Goal: Task Accomplishment & Management: Manage account settings

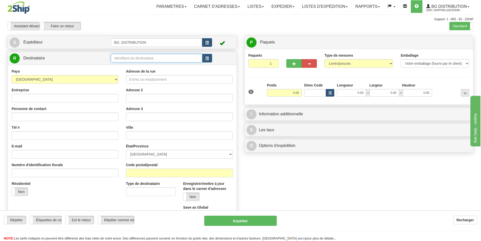
click at [149, 58] on input "text" at bounding box center [156, 58] width 91 height 9
type input "20158"
click button "Supprimer" at bounding box center [0, 0] width 0 height 0
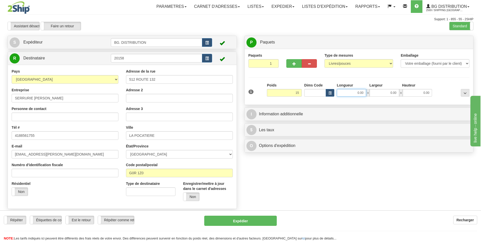
type input "15.00"
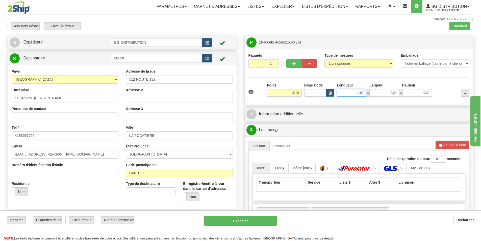
click at [347, 90] on input "0.00" at bounding box center [351, 93] width 29 height 8
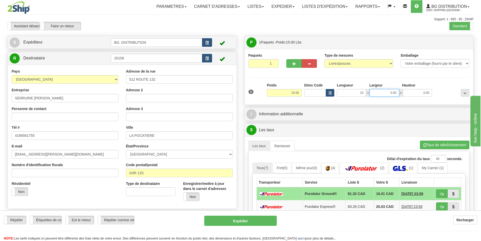
type input "15.00"
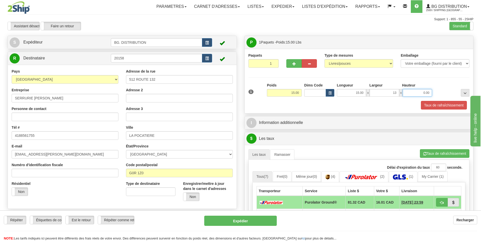
type input "13.00"
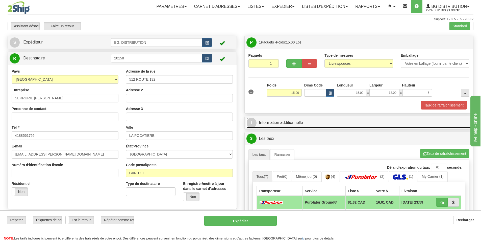
type input "5.00"
click at [313, 117] on link "I Information additionnelle" at bounding box center [358, 122] width 225 height 10
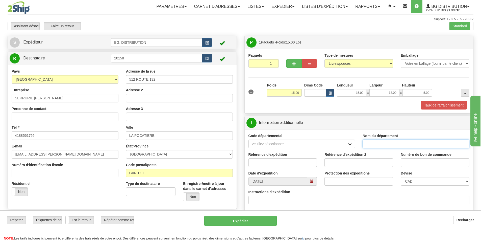
drag, startPoint x: 378, startPoint y: 144, endPoint x: 370, endPoint y: 143, distance: 8.6
click at [378, 144] on input "Nom du département" at bounding box center [416, 143] width 107 height 9
type input "."
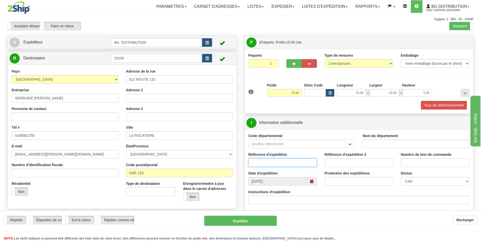
type input "."
type input ".."
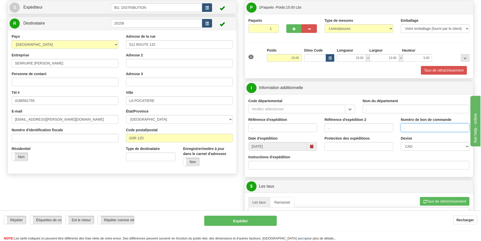
scroll to position [76, 0]
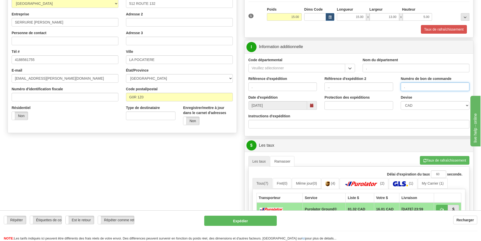
type input "."
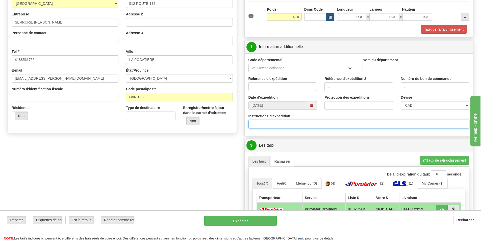
click at [274, 120] on input "Instructions d'expédition" at bounding box center [358, 124] width 221 height 9
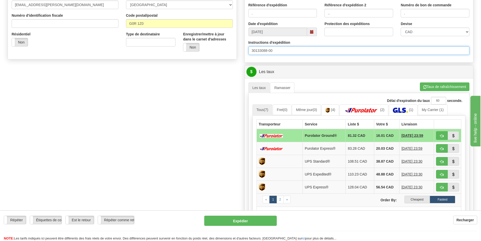
scroll to position [151, 0]
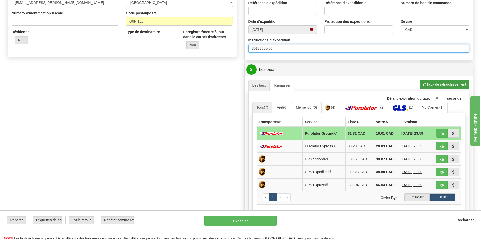
type input "30133088-00"
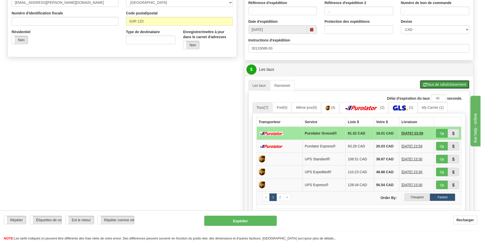
click at [449, 86] on button "Taux de rafraîchissement" at bounding box center [444, 84] width 49 height 9
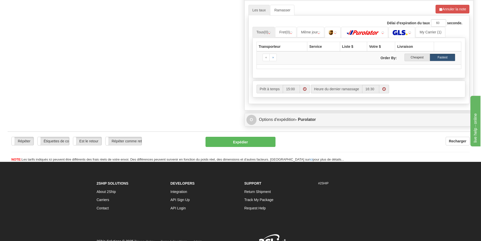
scroll to position [227, 0]
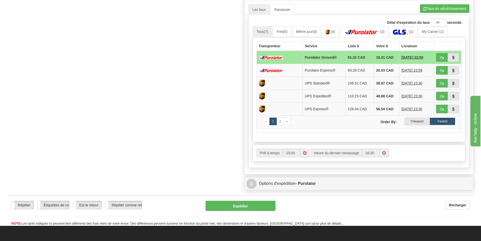
click at [414, 123] on label "Cheapest" at bounding box center [416, 121] width 25 height 8
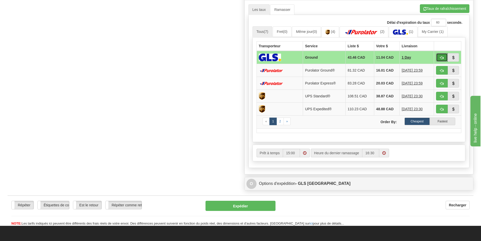
click at [440, 58] on button "button" at bounding box center [442, 57] width 12 height 9
type input "1"
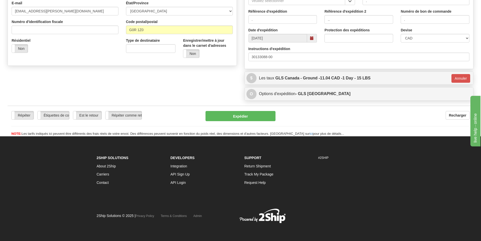
scroll to position [143, 0]
drag, startPoint x: 257, startPoint y: 113, endPoint x: 410, endPoint y: 124, distance: 153.4
click at [456, 79] on button "Annuler" at bounding box center [460, 78] width 19 height 9
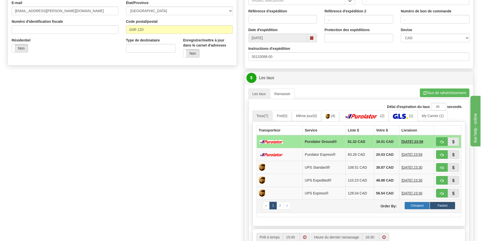
click at [420, 206] on label "Cheapest" at bounding box center [416, 205] width 25 height 8
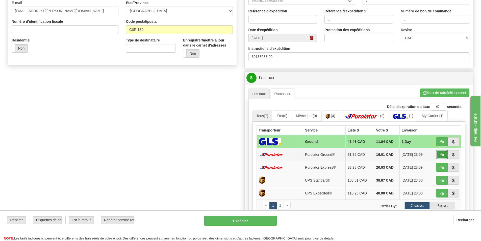
click at [442, 154] on span "button" at bounding box center [442, 154] width 4 height 3
type input "260"
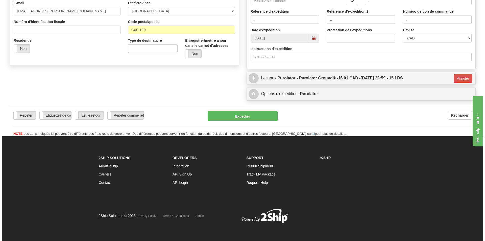
scroll to position [142, 0]
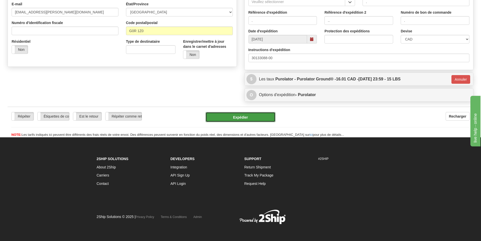
click at [227, 117] on button "Expédier" at bounding box center [241, 117] width 70 height 10
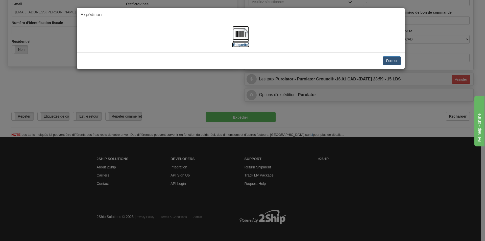
click at [241, 36] on img at bounding box center [241, 34] width 16 height 16
click at [397, 57] on button "Fermer" at bounding box center [391, 60] width 18 height 9
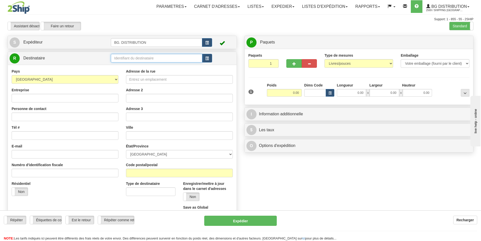
click at [139, 59] on input "text" at bounding box center [156, 58] width 91 height 9
type input "20009"
click button "Supprimer" at bounding box center [0, 0] width 0 height 0
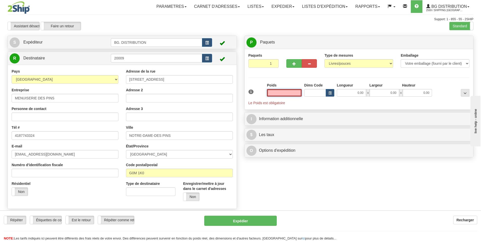
click at [292, 91] on input "text" at bounding box center [284, 93] width 35 height 8
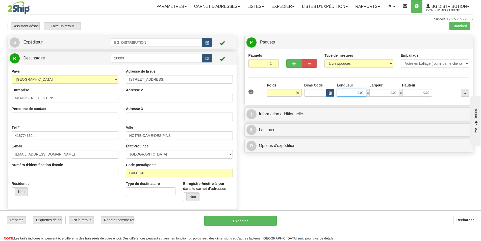
type input "20.00"
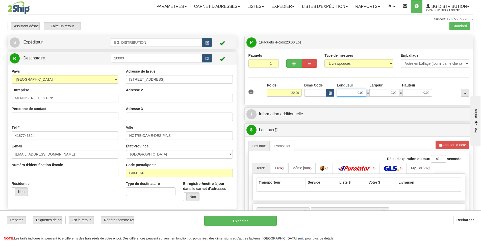
click at [354, 96] on input "0.00" at bounding box center [351, 93] width 29 height 8
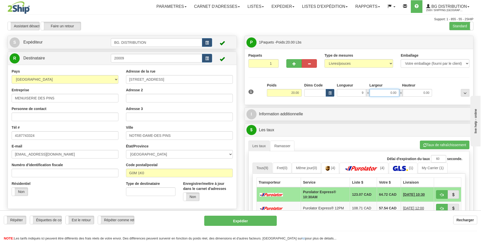
type input "9.00"
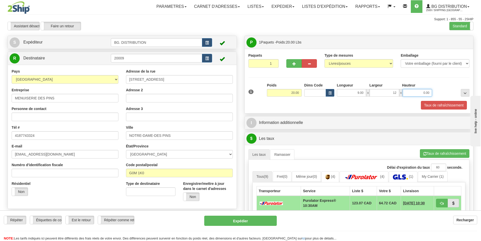
type input "12.00"
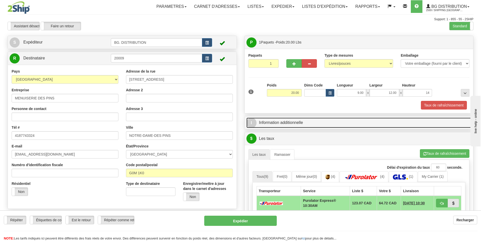
type input "14.00"
drag, startPoint x: 343, startPoint y: 124, endPoint x: 348, endPoint y: 124, distance: 5.1
click at [343, 124] on link "I Information additionnelle" at bounding box center [358, 122] width 225 height 10
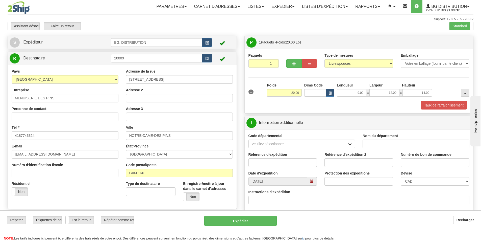
type input "."
click at [294, 203] on input "Instructions d'expédition" at bounding box center [358, 199] width 221 height 9
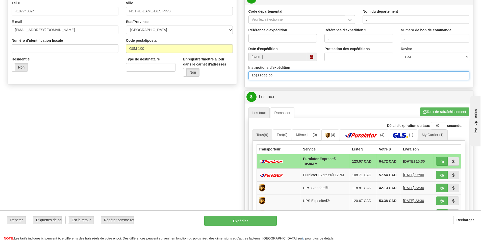
scroll to position [151, 0]
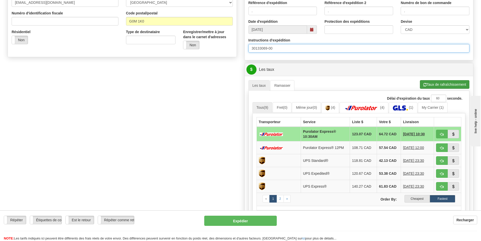
type input "30133069-00"
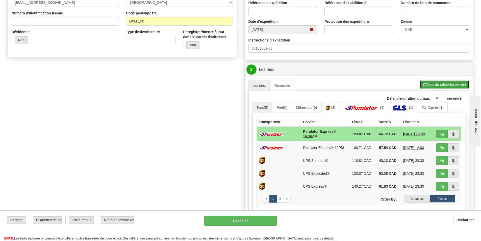
click at [442, 87] on button "Taux de rafraîchissement" at bounding box center [444, 84] width 49 height 9
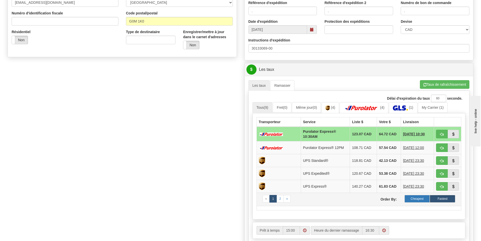
click at [421, 195] on label "Cheapest" at bounding box center [416, 199] width 25 height 8
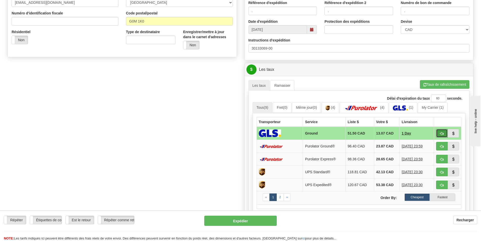
click at [443, 134] on span "button" at bounding box center [442, 133] width 4 height 3
type input "1"
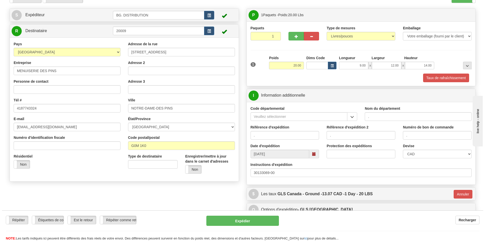
scroll to position [17, 0]
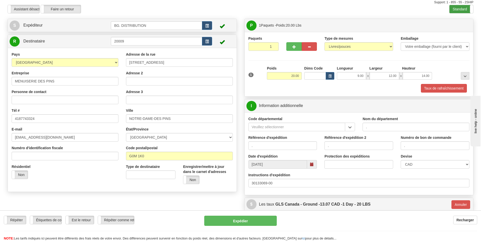
click at [456, 10] on label "Standard" at bounding box center [461, 9] width 24 height 8
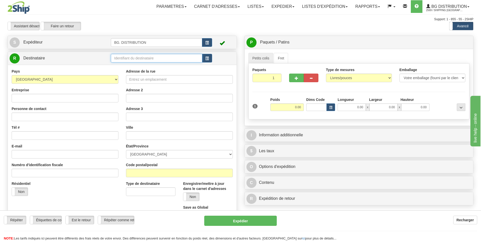
click at [136, 59] on input "text" at bounding box center [156, 58] width 91 height 9
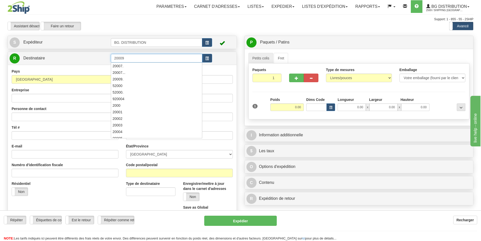
type input "20009"
click button "Supprimer" at bounding box center [0, 0] width 0 height 0
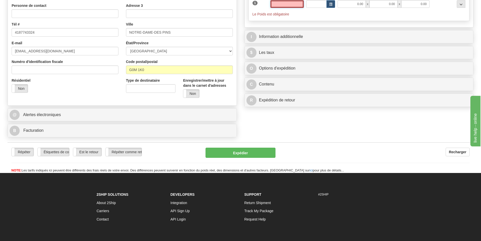
scroll to position [140, 0]
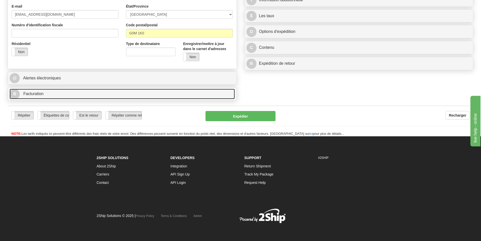
type input "0.00"
click at [39, 89] on link "B Facturation" at bounding box center [122, 94] width 225 height 10
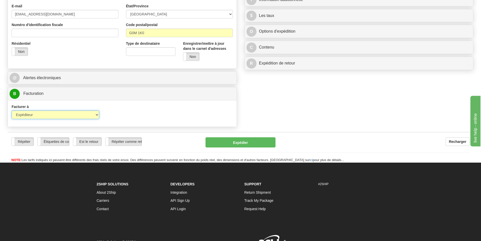
click at [76, 114] on select "Expéditeur Destinataire Tierce personne Collecter" at bounding box center [56, 114] width 88 height 9
select select "2"
click at [12, 110] on select "Expéditeur Destinataire Tierce personne Collecter" at bounding box center [56, 114] width 88 height 9
click at [159, 114] on input "Compte" at bounding box center [151, 114] width 88 height 9
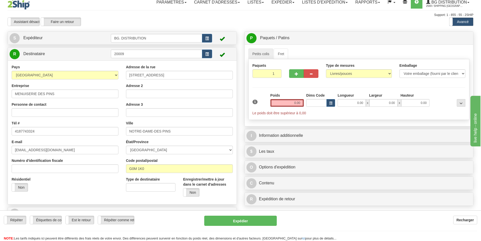
scroll to position [0, 0]
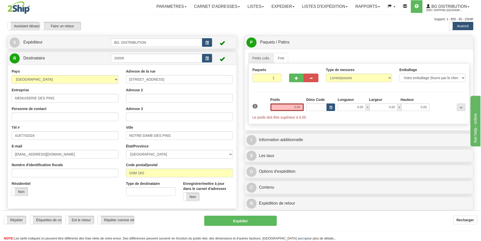
type input "3725973"
click at [290, 105] on input "0.00" at bounding box center [286, 107] width 33 height 8
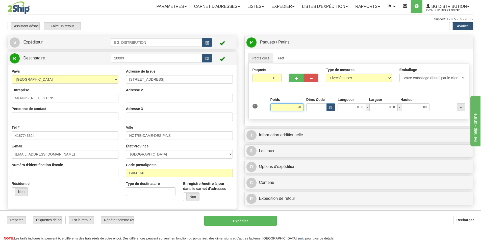
type input "2"
type input "25.00"
click at [357, 108] on input "0.00" at bounding box center [352, 107] width 28 height 8
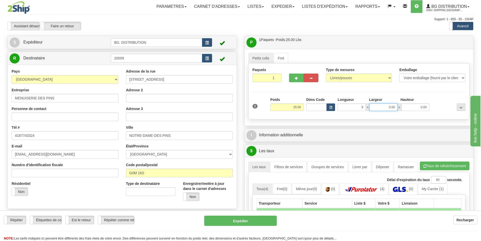
type input "9.00"
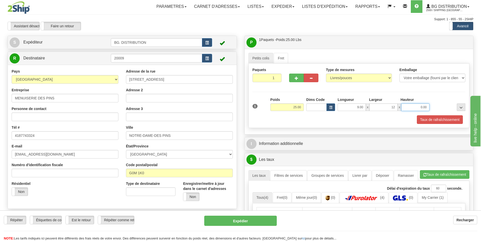
type input "12.00"
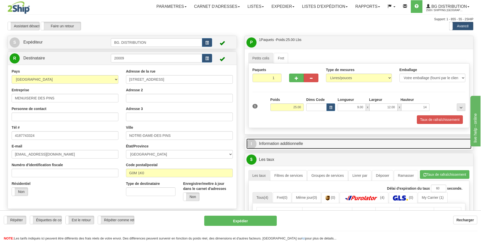
type input "14.00"
click at [284, 140] on link "I Information additionnelle" at bounding box center [358, 143] width 225 height 10
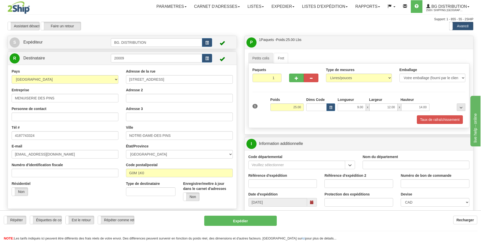
click at [378, 167] on input "Nom du département" at bounding box center [416, 164] width 107 height 9
type input "."
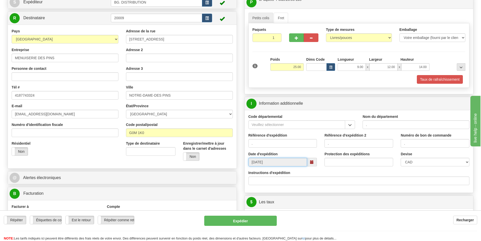
scroll to position [101, 0]
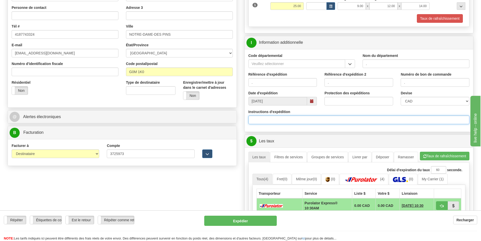
click at [275, 117] on input "Instructions d'expédition" at bounding box center [358, 119] width 221 height 9
type input "30133103-00/30133069-00"
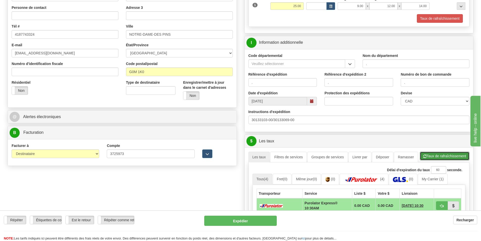
click at [433, 153] on button "Taux de rafraîchissement" at bounding box center [444, 155] width 49 height 9
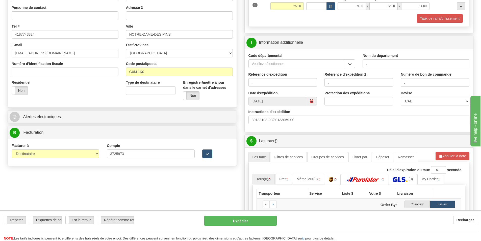
scroll to position [202, 0]
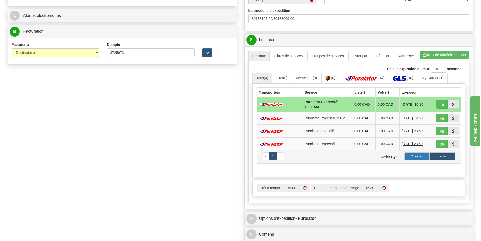
click at [418, 155] on label "Cheapest" at bounding box center [416, 156] width 25 height 8
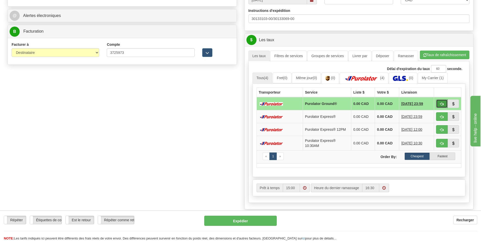
click at [446, 106] on button "button" at bounding box center [442, 103] width 12 height 9
type input "260"
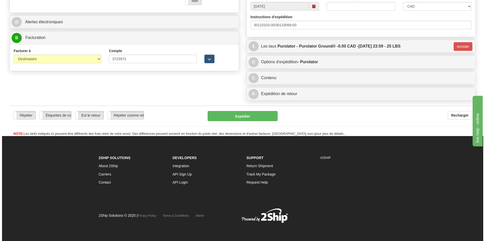
scroll to position [196, 0]
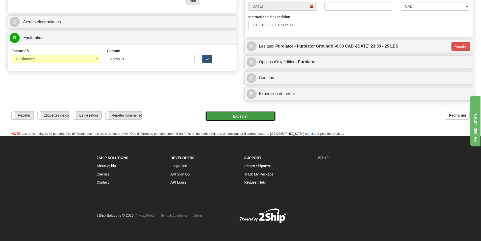
click at [257, 114] on button "Expédier" at bounding box center [241, 116] width 70 height 10
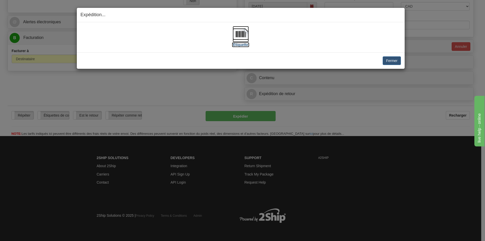
click at [241, 37] on img at bounding box center [241, 34] width 16 height 16
click at [245, 35] on img at bounding box center [241, 34] width 16 height 16
click at [395, 62] on button "Fermer" at bounding box center [391, 60] width 18 height 9
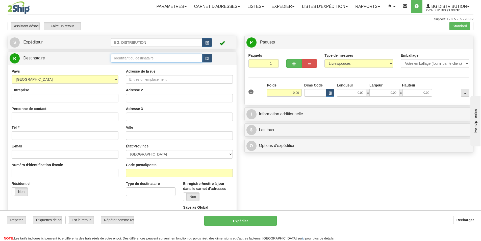
click at [130, 56] on input "text" at bounding box center [156, 58] width 91 height 9
type input "20254"
click button "Supprimer" at bounding box center [0, 0] width 0 height 0
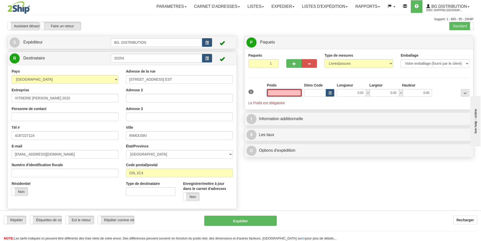
click at [289, 94] on input "text" at bounding box center [284, 93] width 35 height 8
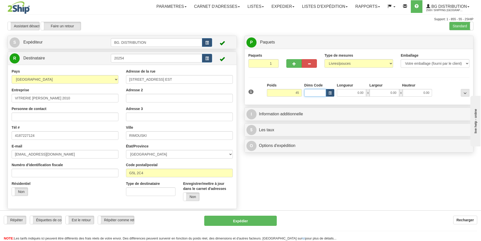
type input "45.00"
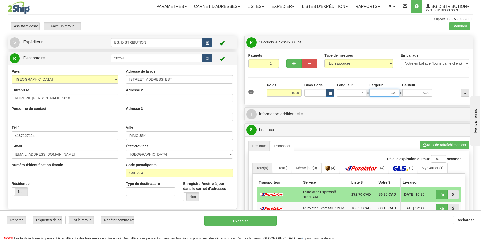
type input "14.00"
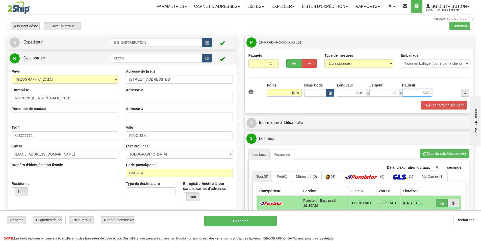
type input "12.00"
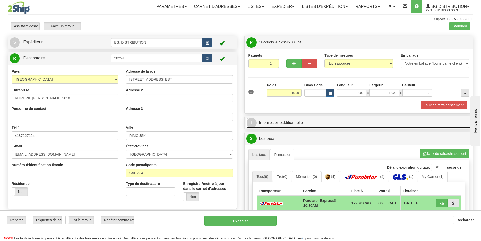
type input "9.00"
click at [295, 122] on link "I Information additionnelle" at bounding box center [358, 122] width 225 height 10
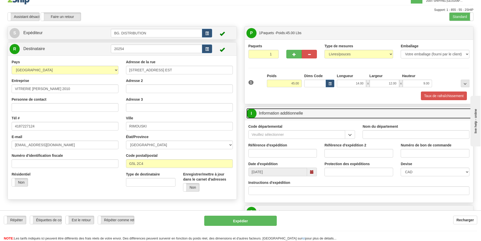
scroll to position [25, 0]
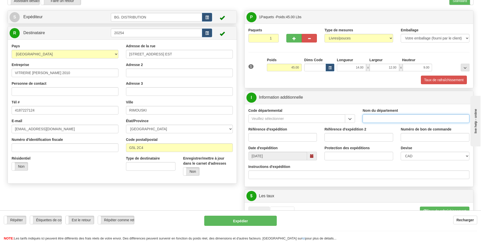
click at [378, 120] on input "Nom du département" at bounding box center [416, 118] width 107 height 9
type input "."
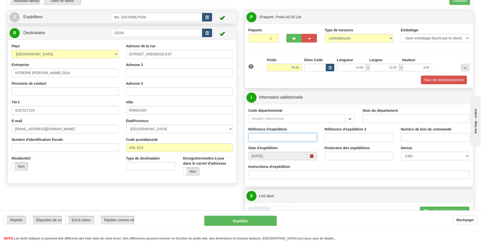
type input "."
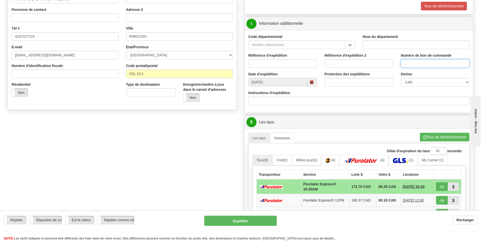
scroll to position [101, 0]
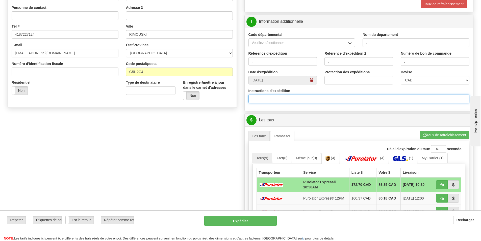
click at [283, 97] on input "Instructions d'expédition" at bounding box center [358, 98] width 221 height 9
type input "30133101-00"
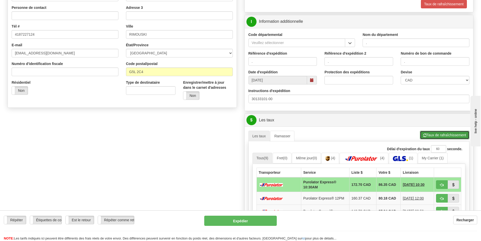
click at [449, 138] on button "Taux de rafraîchissement" at bounding box center [444, 135] width 49 height 9
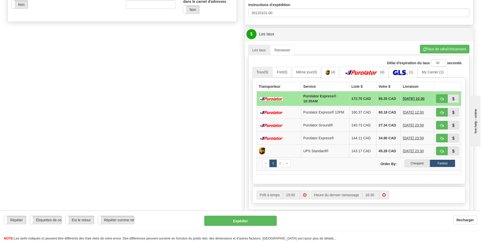
scroll to position [202, 0]
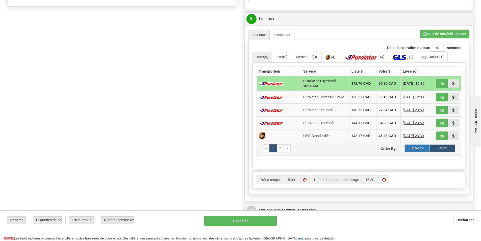
click at [412, 149] on label "Cheapest" at bounding box center [416, 148] width 25 height 8
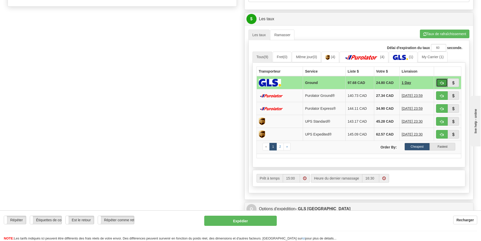
click at [441, 79] on button "button" at bounding box center [442, 82] width 12 height 9
type input "1"
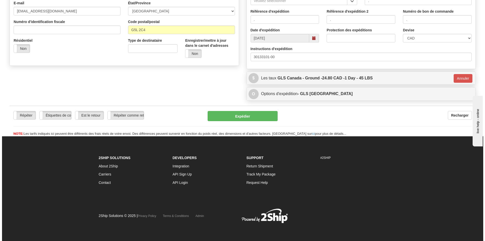
scroll to position [143, 0]
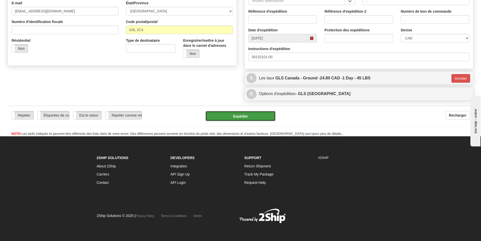
click at [247, 114] on button "Expédier" at bounding box center [241, 116] width 70 height 10
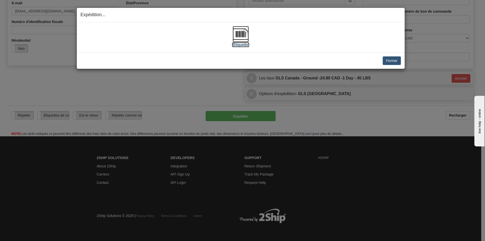
click at [243, 35] on img at bounding box center [241, 34] width 16 height 16
click at [388, 62] on button "Fermer" at bounding box center [391, 60] width 18 height 9
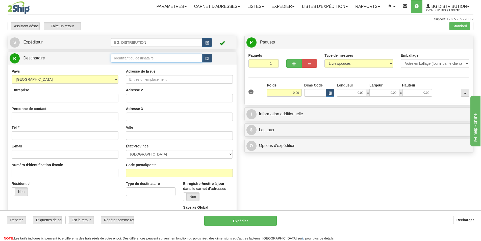
click at [139, 57] on input "text" at bounding box center [156, 58] width 91 height 9
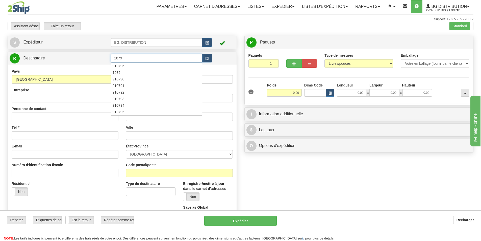
type input "1079"
click button "Supprimer" at bounding box center [0, 0] width 0 height 0
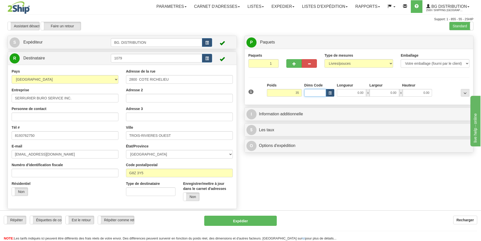
type input "35.00"
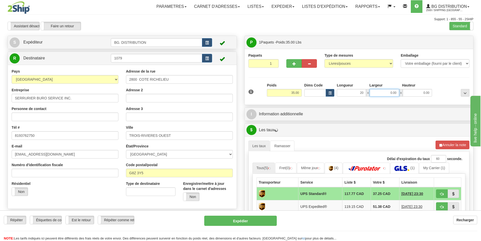
type input "20.00"
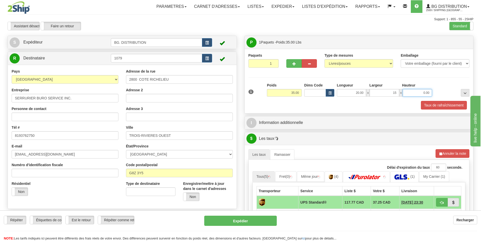
type input "15.00"
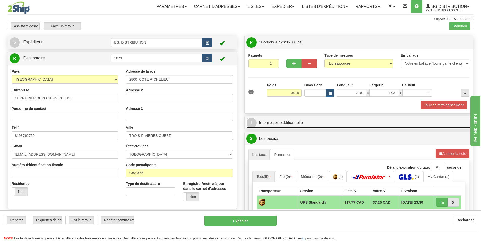
type input "8.00"
click at [303, 119] on link "I Information additionnelle" at bounding box center [358, 122] width 225 height 10
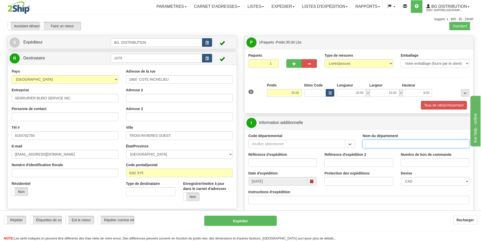
click at [384, 145] on input "Nom du département" at bounding box center [416, 143] width 107 height 9
type input "."
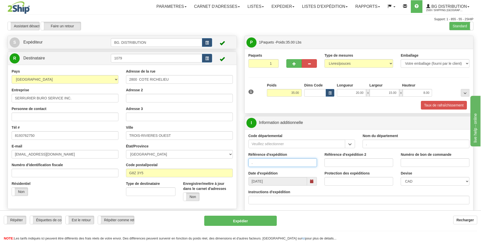
type input "."
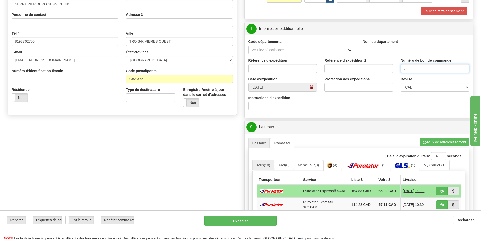
scroll to position [101, 0]
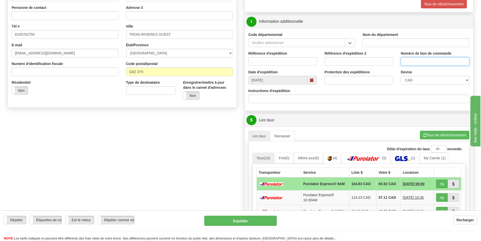
type input "."
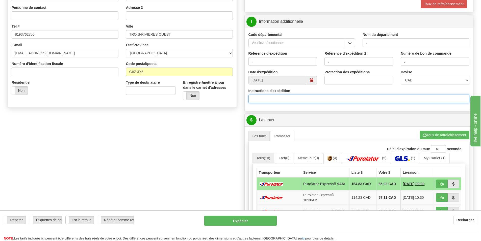
click at [252, 100] on input "Instructions d'expédition" at bounding box center [358, 98] width 221 height 9
type input "30133064-00"
click button "Supprimer" at bounding box center [0, 0] width 0 height 0
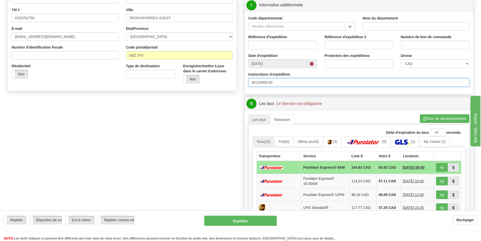
scroll to position [126, 0]
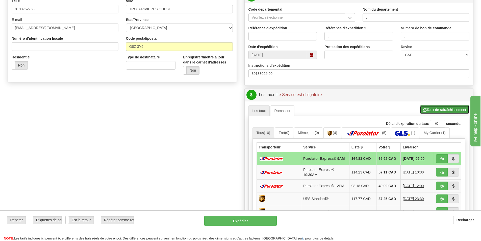
click at [434, 109] on button "Taux de rafraîchissement" at bounding box center [444, 109] width 49 height 9
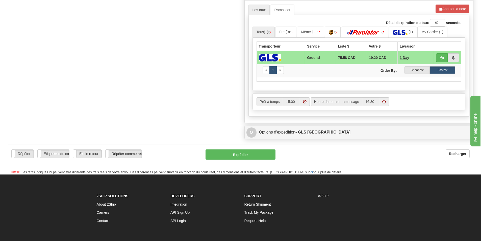
scroll to position [227, 0]
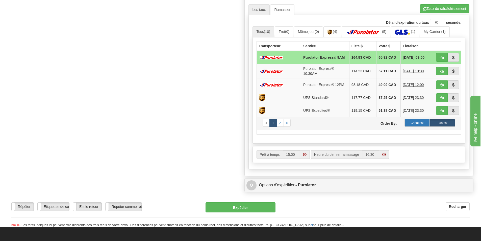
click at [412, 125] on label "Cheapest" at bounding box center [416, 123] width 25 height 8
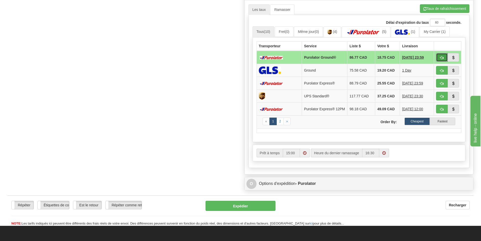
click at [442, 59] on span "button" at bounding box center [442, 57] width 4 height 3
type input "260"
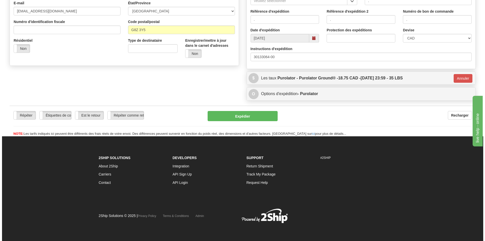
scroll to position [143, 0]
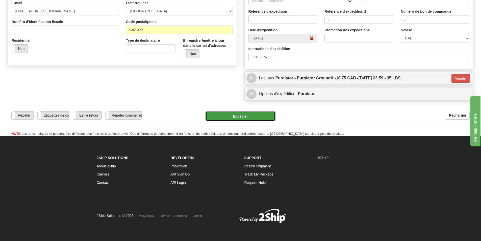
click at [228, 115] on button "Expédier" at bounding box center [241, 116] width 70 height 10
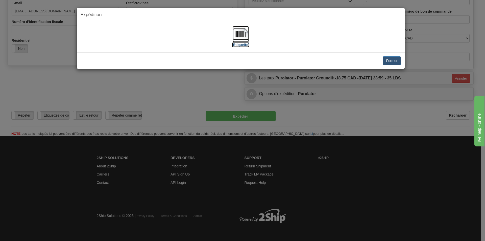
click at [244, 35] on img at bounding box center [241, 34] width 16 height 16
click at [392, 63] on button "Fermer" at bounding box center [391, 60] width 18 height 9
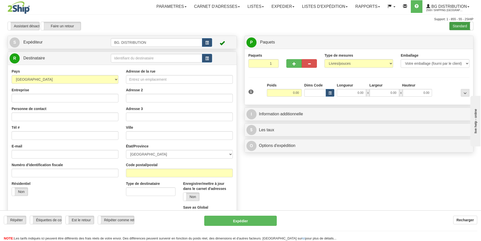
click at [465, 26] on label "Standard" at bounding box center [461, 26] width 24 height 8
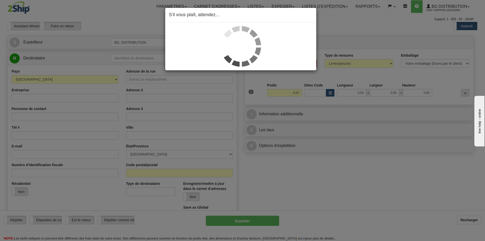
click at [470, 30] on div "S'il vous plaît, attendez..." at bounding box center [242, 120] width 485 height 241
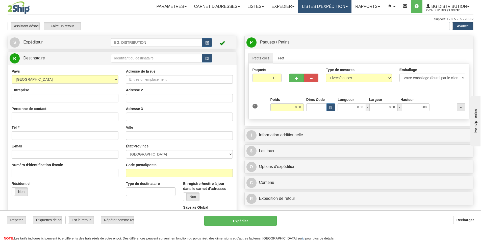
click at [331, 9] on link "LISTES D'EXPÉDITION" at bounding box center [324, 6] width 53 height 13
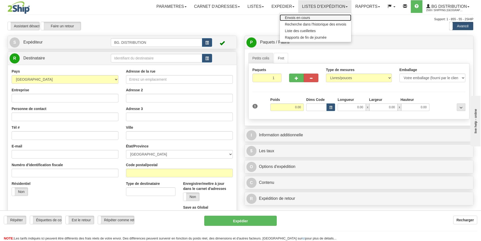
click at [295, 19] on span "Envois en cours" at bounding box center [297, 18] width 25 height 4
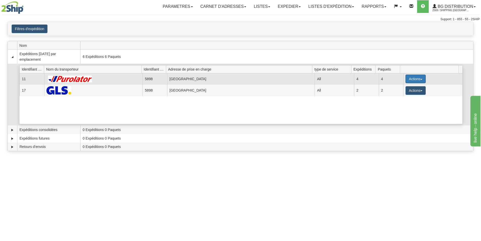
click at [415, 79] on button "Actions" at bounding box center [415, 78] width 20 height 9
click at [398, 88] on span "Détails" at bounding box center [397, 88] width 14 height 4
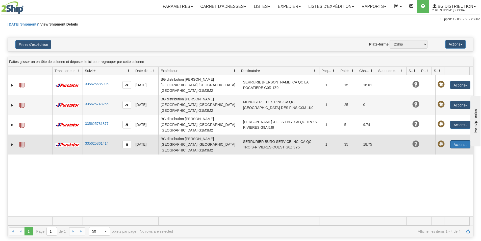
click at [450, 140] on button "Actions" at bounding box center [460, 144] width 20 height 8
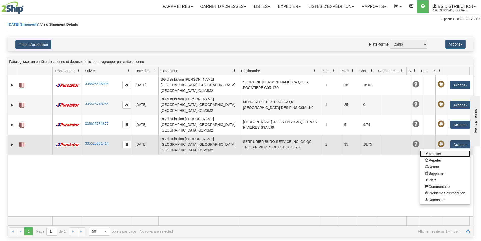
click at [431, 150] on link "Modifier" at bounding box center [445, 153] width 50 height 7
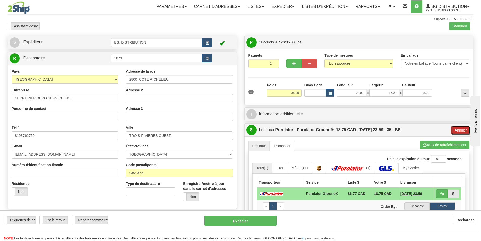
click at [463, 128] on button "Annuler" at bounding box center [460, 130] width 19 height 9
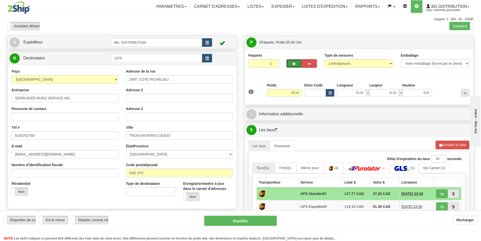
click at [291, 63] on button "button" at bounding box center [293, 63] width 15 height 9
type input "2"
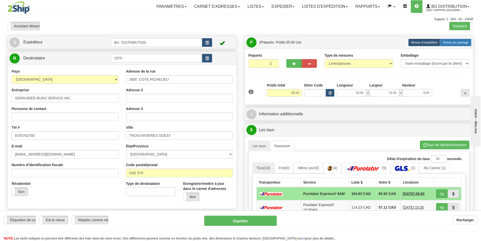
click at [454, 45] on label "Niveau du package Pack.." at bounding box center [456, 43] width 32 height 8
radio input "true"
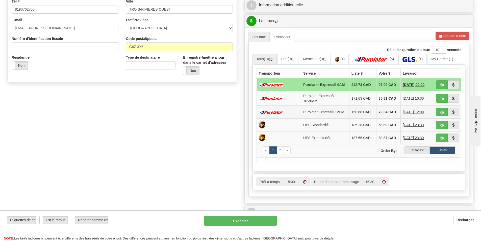
scroll to position [126, 0]
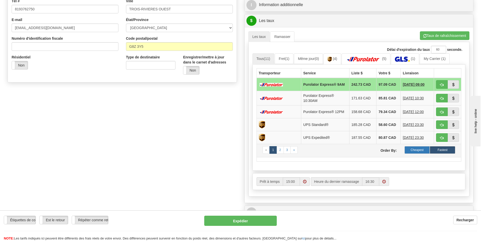
click at [418, 147] on label "Cheapest" at bounding box center [416, 150] width 25 height 8
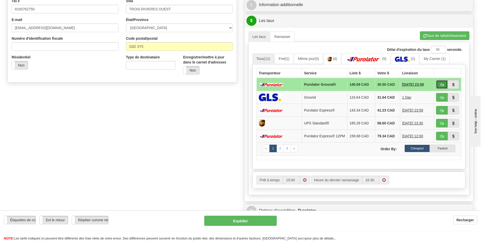
click at [439, 84] on button "button" at bounding box center [442, 84] width 12 height 9
type input "260"
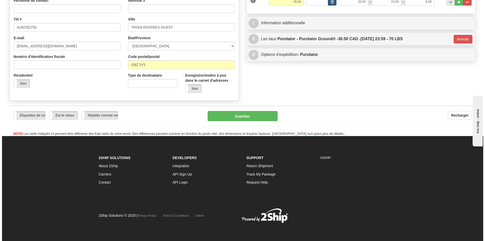
scroll to position [108, 0]
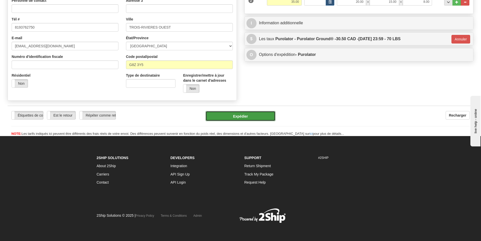
click at [239, 117] on button "Expédier" at bounding box center [241, 116] width 70 height 10
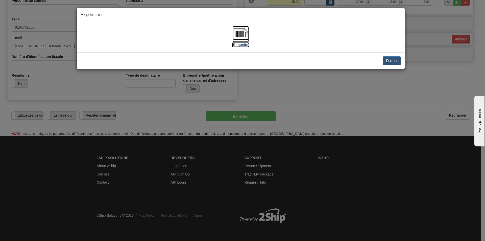
click at [244, 40] on img at bounding box center [241, 34] width 16 height 16
click at [388, 61] on button "Fermer" at bounding box center [391, 60] width 18 height 9
